Goal: Task Accomplishment & Management: Use online tool/utility

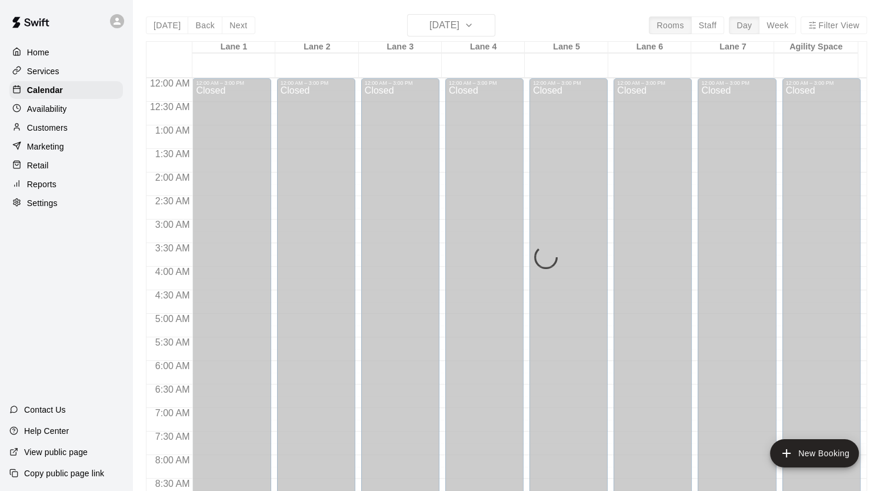
scroll to position [703, 0]
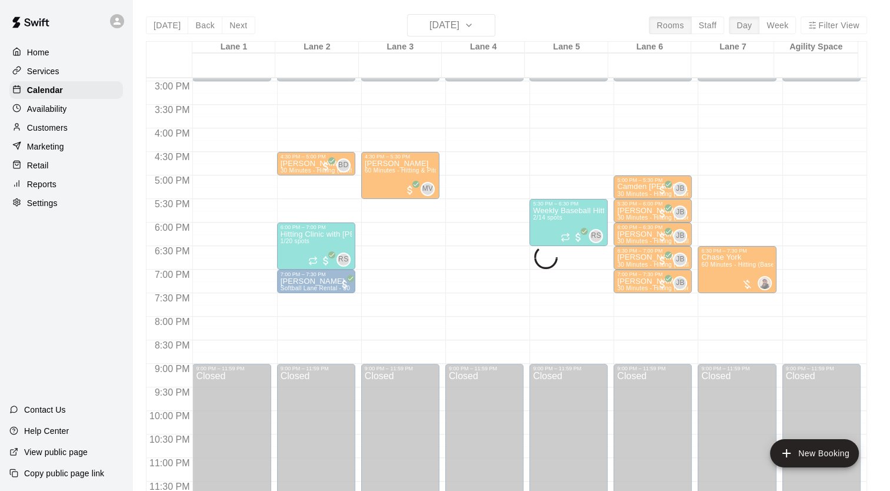
click at [489, 29] on div "[DATE] Back [DATE][DATE] Rooms Staff Day Week [GEOGRAPHIC_DATA] 1 [GEOGRAPHIC_D…" at bounding box center [506, 259] width 721 height 491
click at [487, 25] on div "[DATE] Back [DATE][DATE] Rooms Staff Day Week [GEOGRAPHIC_DATA] 1 [GEOGRAPHIC_D…" at bounding box center [506, 259] width 721 height 491
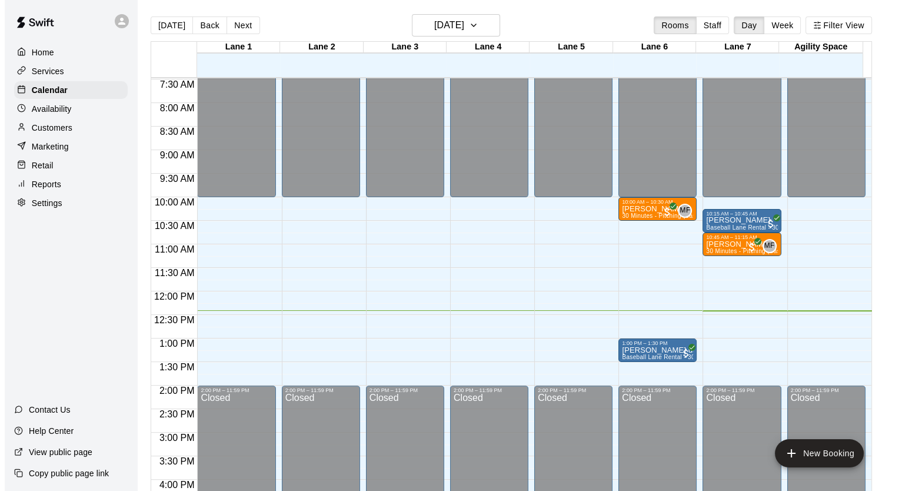
scroll to position [348, 0]
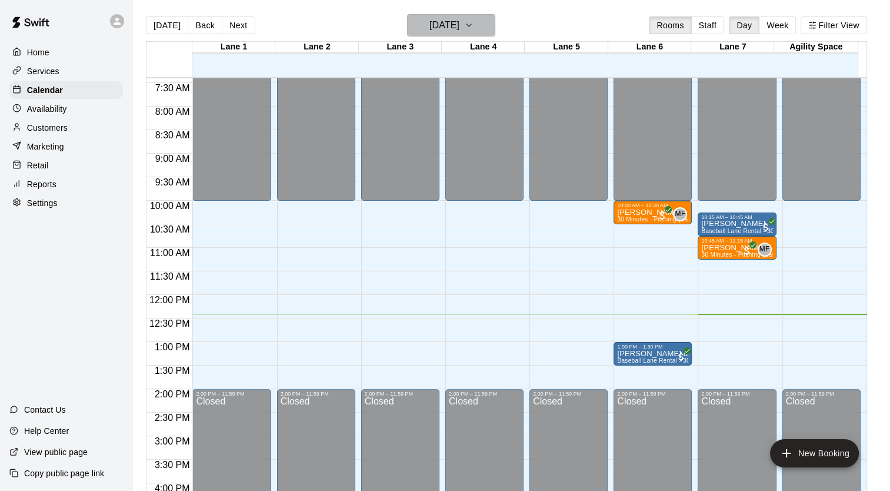
click at [458, 27] on h6 "Sunday Sep 21" at bounding box center [444, 25] width 30 height 16
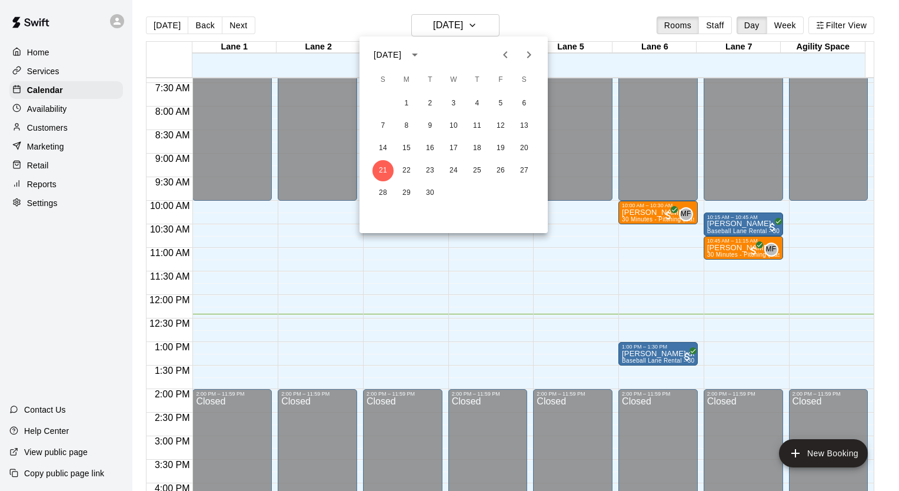
click at [525, 53] on icon "Next month" at bounding box center [529, 55] width 14 height 14
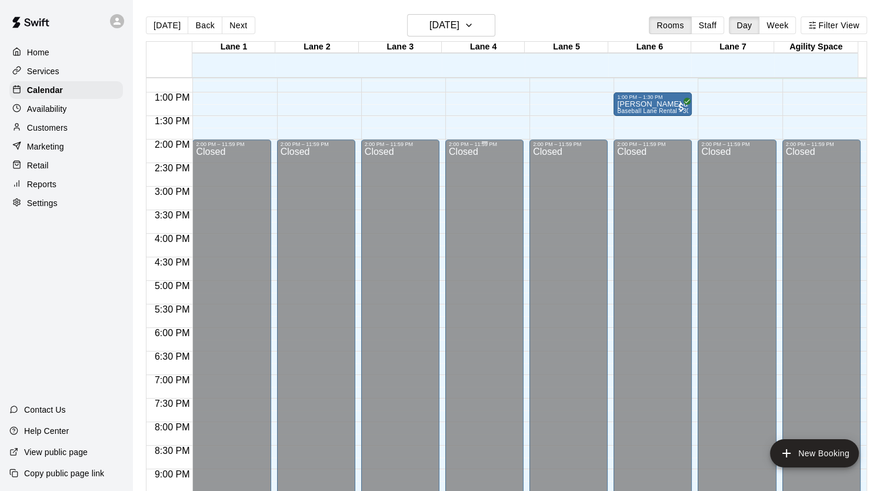
scroll to position [421, 0]
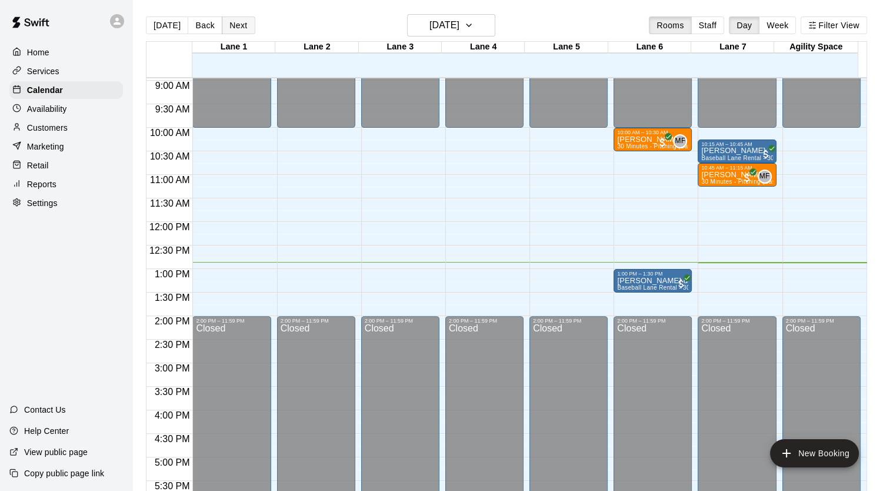
click at [227, 20] on button "Next" at bounding box center [238, 25] width 33 height 18
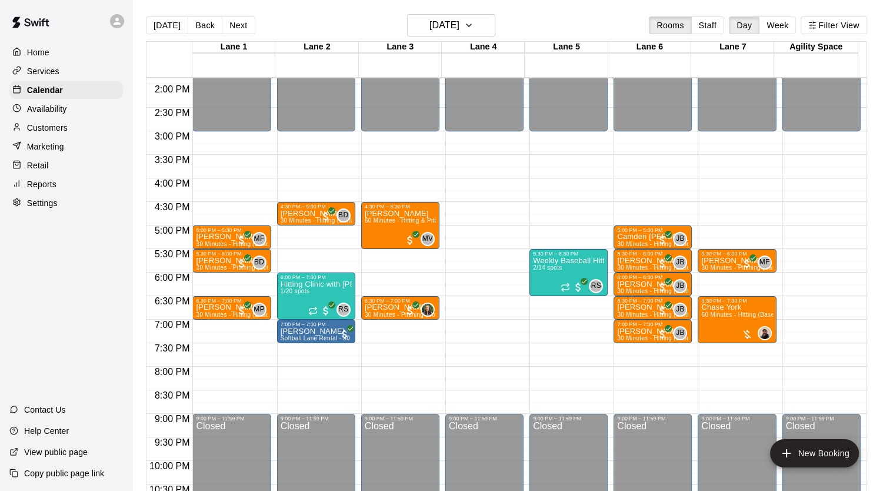
scroll to position [657, 0]
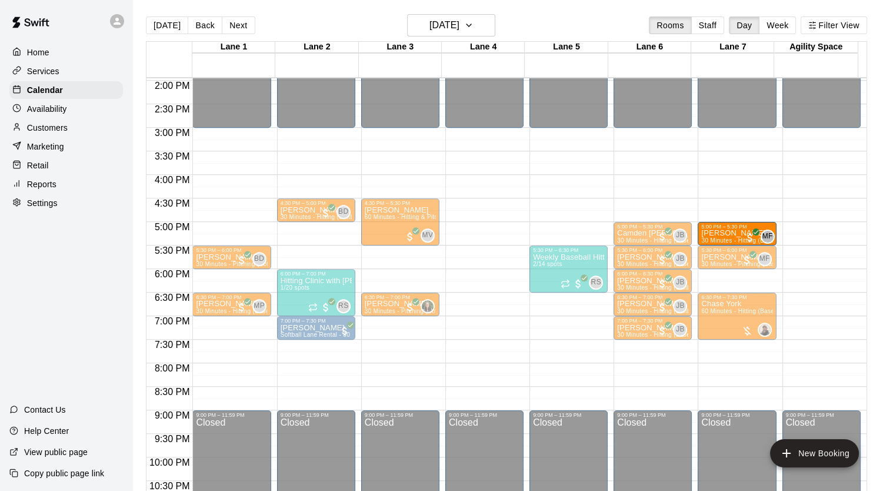
drag, startPoint x: 214, startPoint y: 231, endPoint x: 716, endPoint y: 236, distance: 501.9
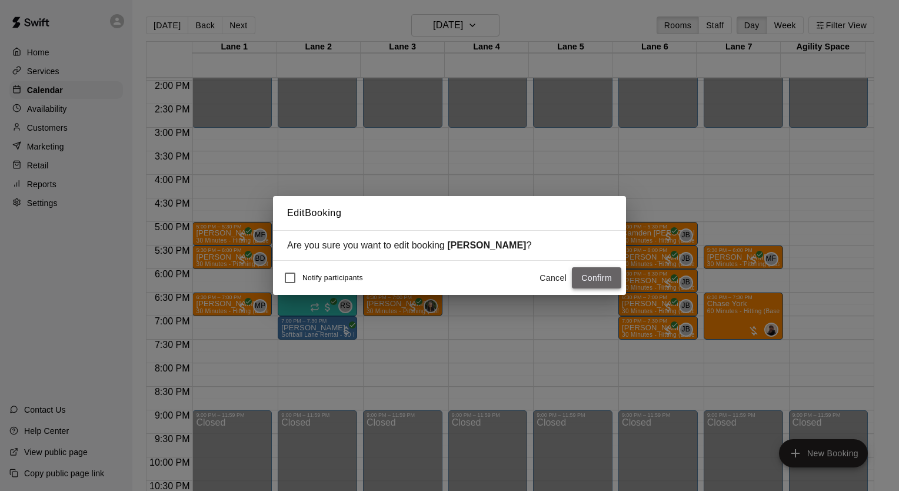
click at [606, 283] on button "Confirm" at bounding box center [596, 278] width 49 height 22
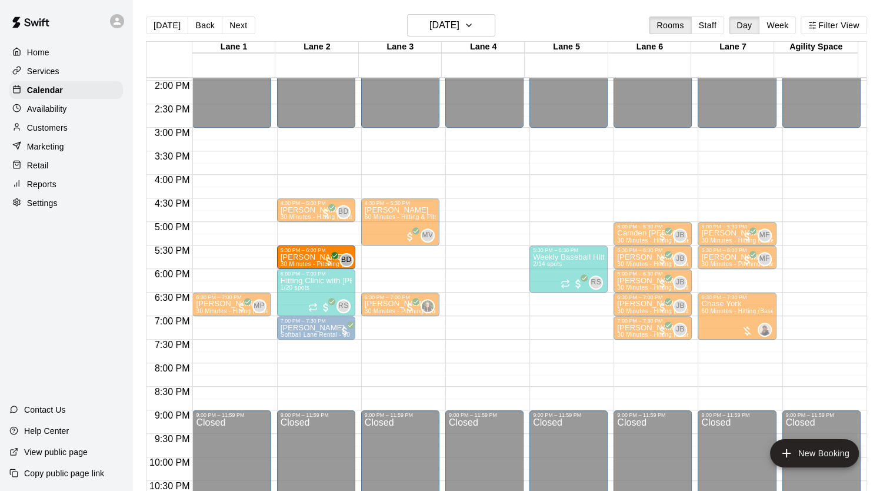
drag, startPoint x: 224, startPoint y: 257, endPoint x: 334, endPoint y: 267, distance: 110.5
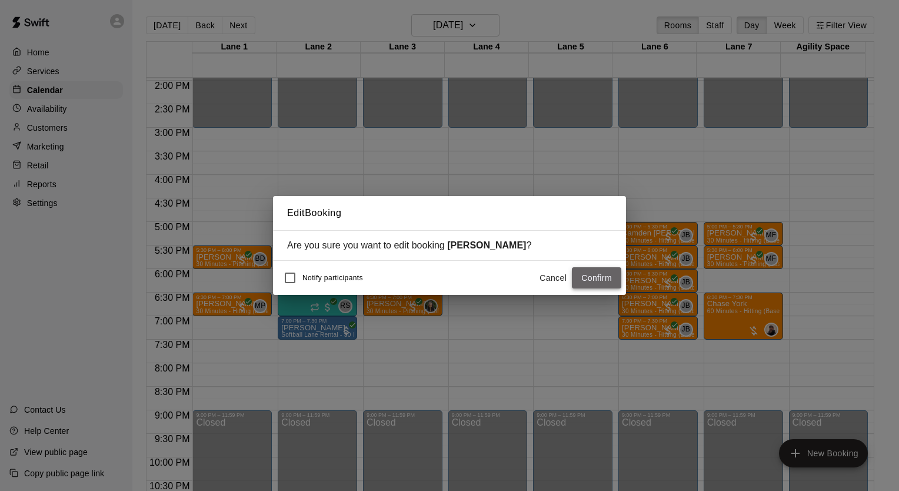
click at [592, 284] on button "Confirm" at bounding box center [596, 278] width 49 height 22
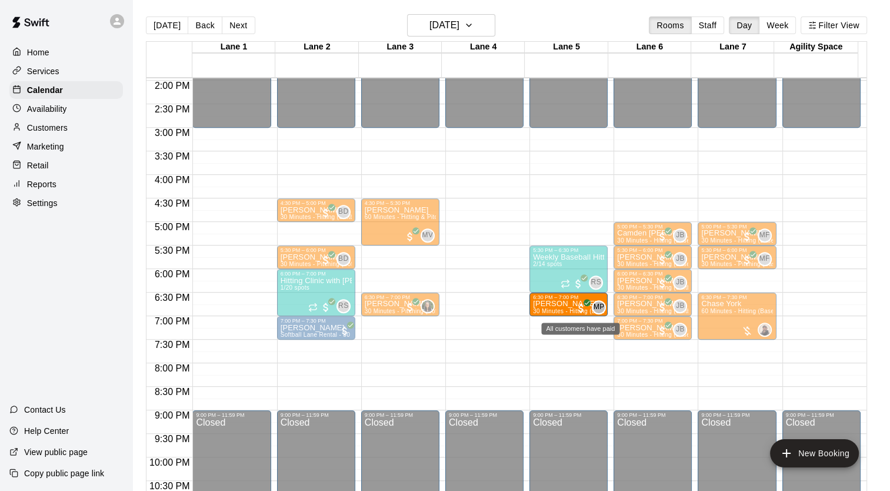
drag, startPoint x: 221, startPoint y: 304, endPoint x: 583, endPoint y: 306, distance: 362.4
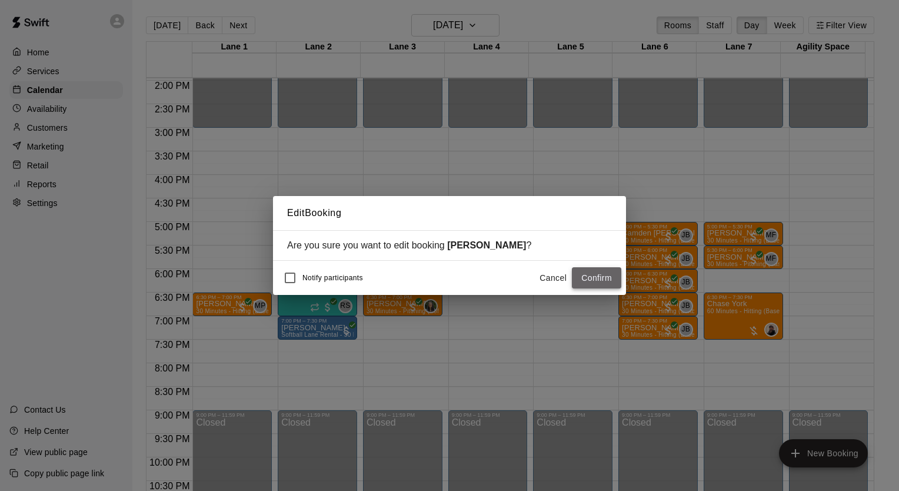
click at [598, 278] on button "Confirm" at bounding box center [596, 278] width 49 height 22
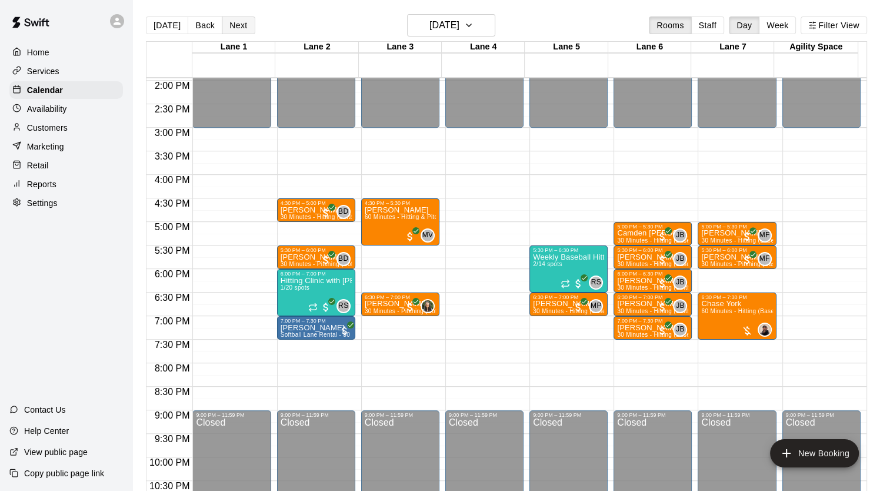
click at [234, 32] on button "Next" at bounding box center [238, 25] width 33 height 18
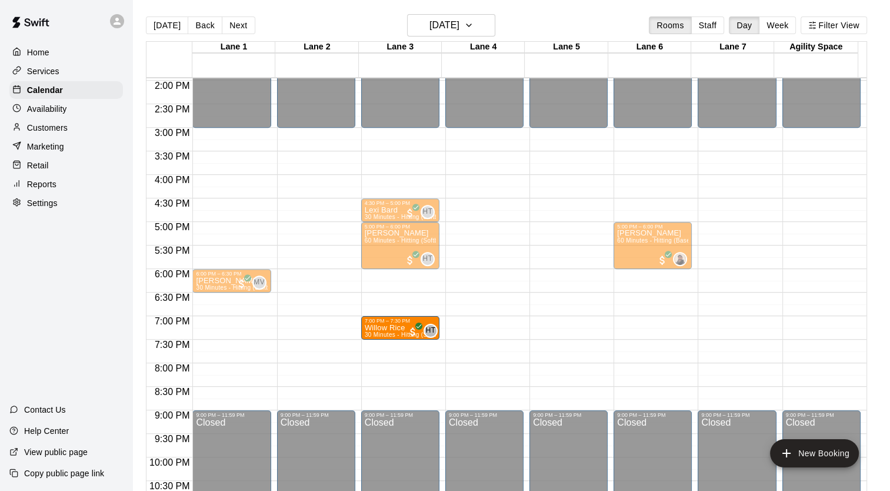
drag, startPoint x: 208, startPoint y: 328, endPoint x: 374, endPoint y: 328, distance: 165.9
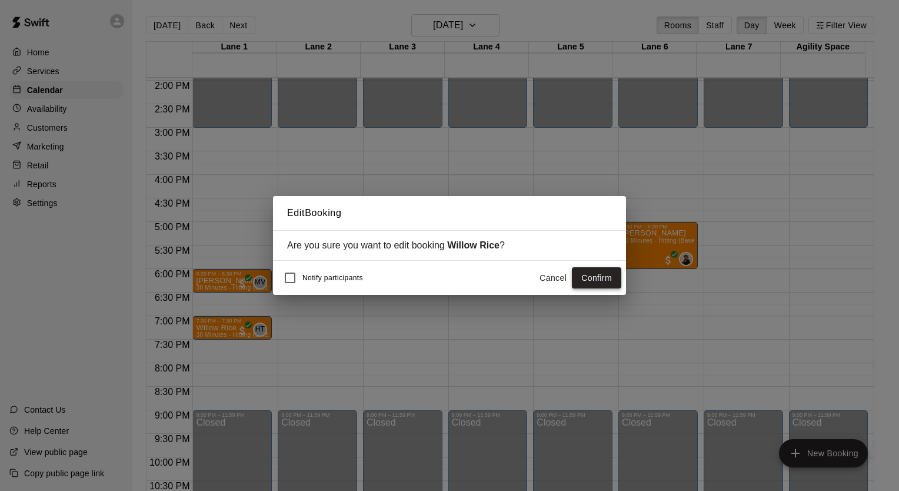
click at [596, 278] on button "Confirm" at bounding box center [596, 278] width 49 height 22
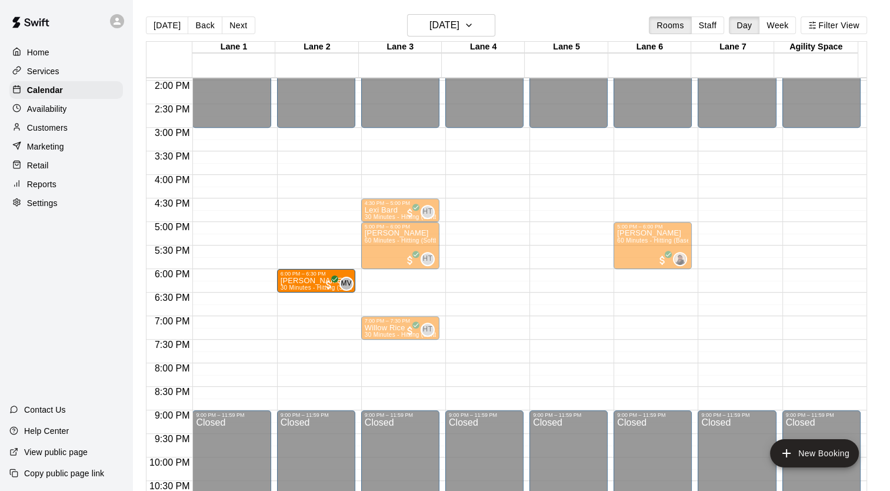
drag, startPoint x: 220, startPoint y: 282, endPoint x: 278, endPoint y: 284, distance: 57.7
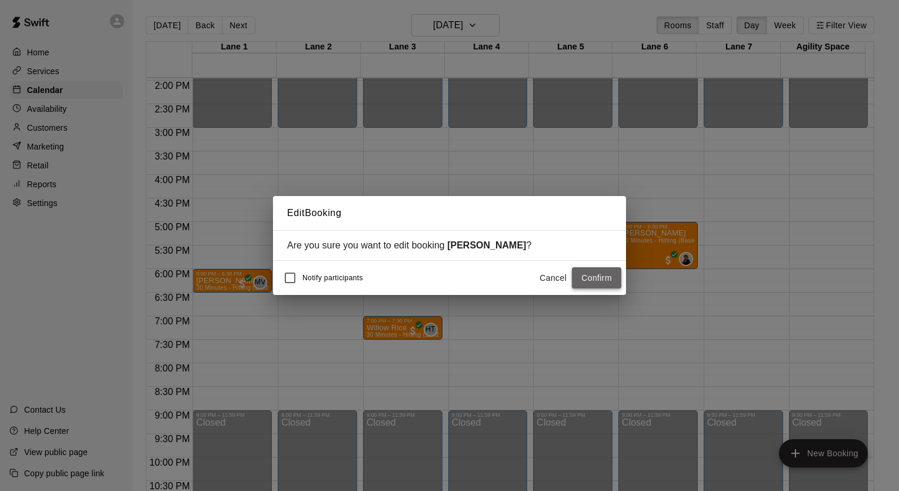
click at [588, 279] on button "Confirm" at bounding box center [596, 278] width 49 height 22
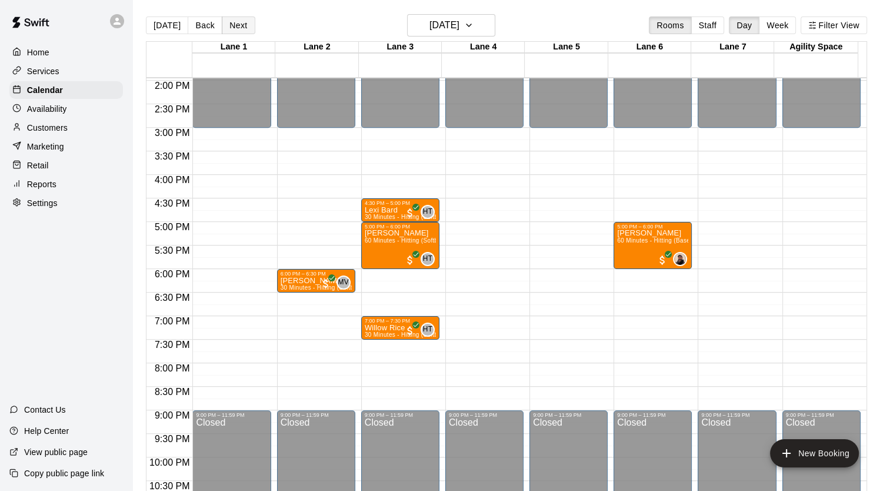
click at [233, 25] on button "Next" at bounding box center [238, 25] width 33 height 18
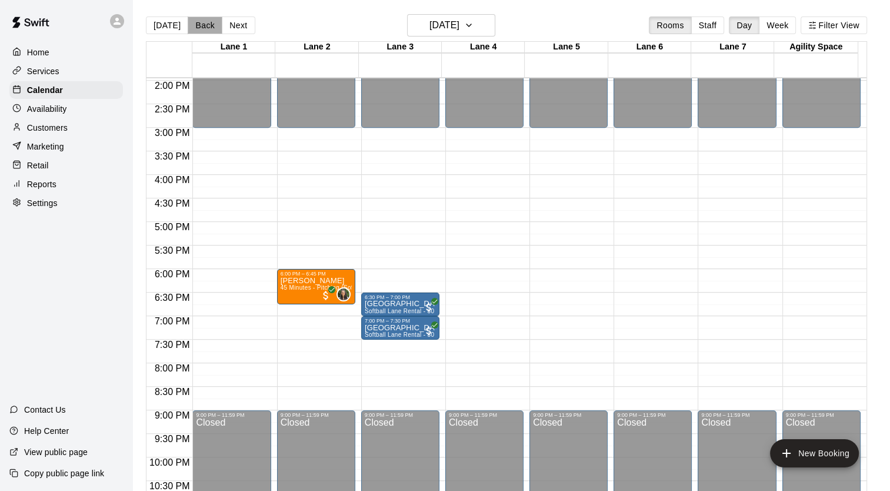
click at [214, 24] on button "Back" at bounding box center [205, 25] width 35 height 18
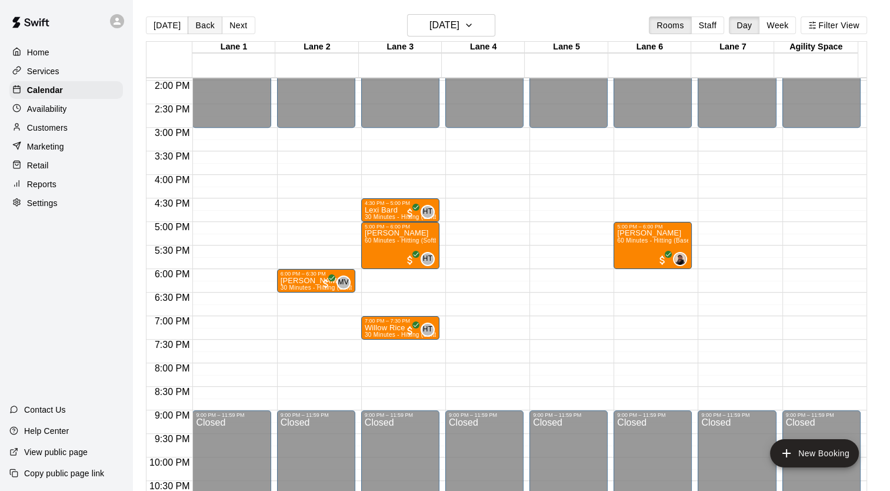
click at [214, 24] on button "Back" at bounding box center [205, 25] width 35 height 18
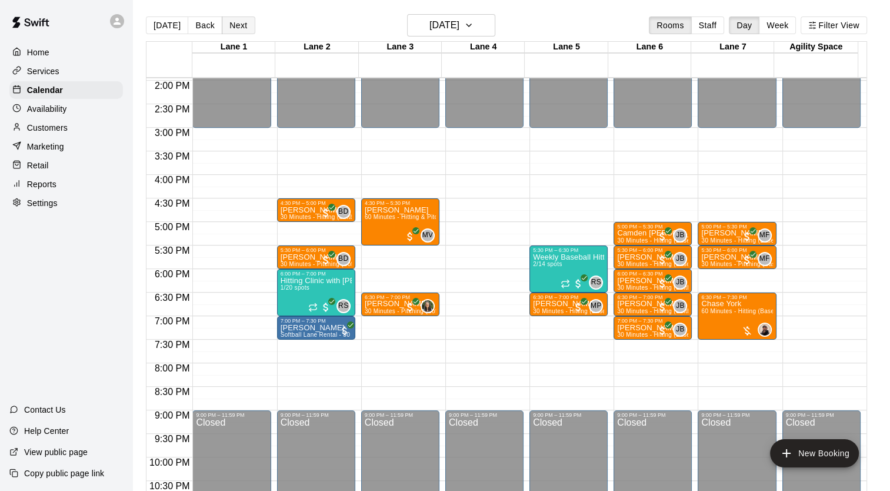
click at [231, 24] on button "Next" at bounding box center [238, 25] width 33 height 18
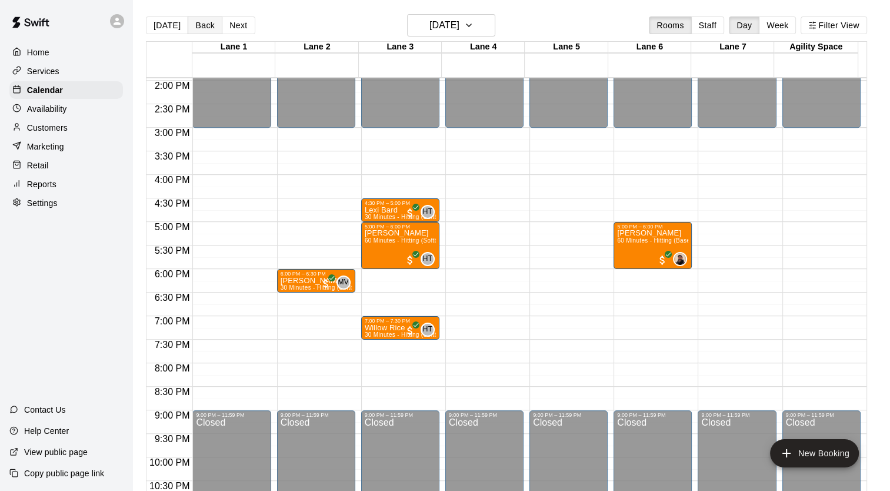
click at [202, 28] on button "Back" at bounding box center [205, 25] width 35 height 18
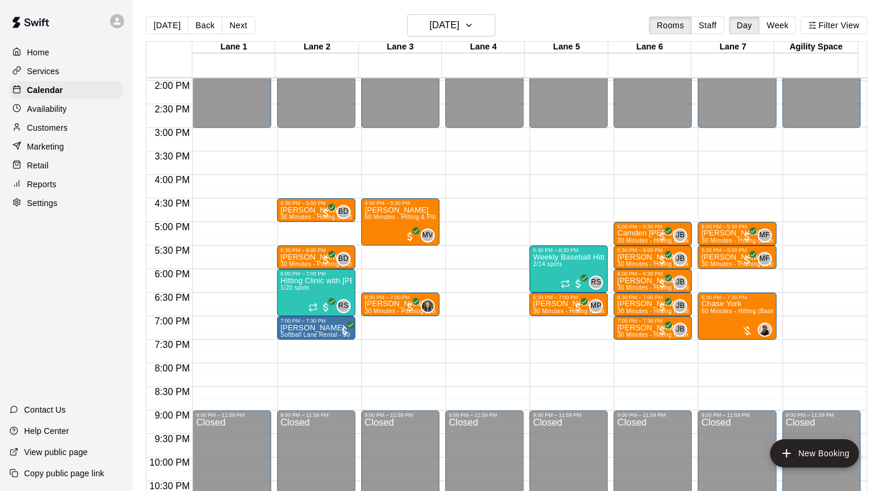
click at [192, 29] on button "Back" at bounding box center [205, 25] width 35 height 18
